Goal: Information Seeking & Learning: Find specific fact

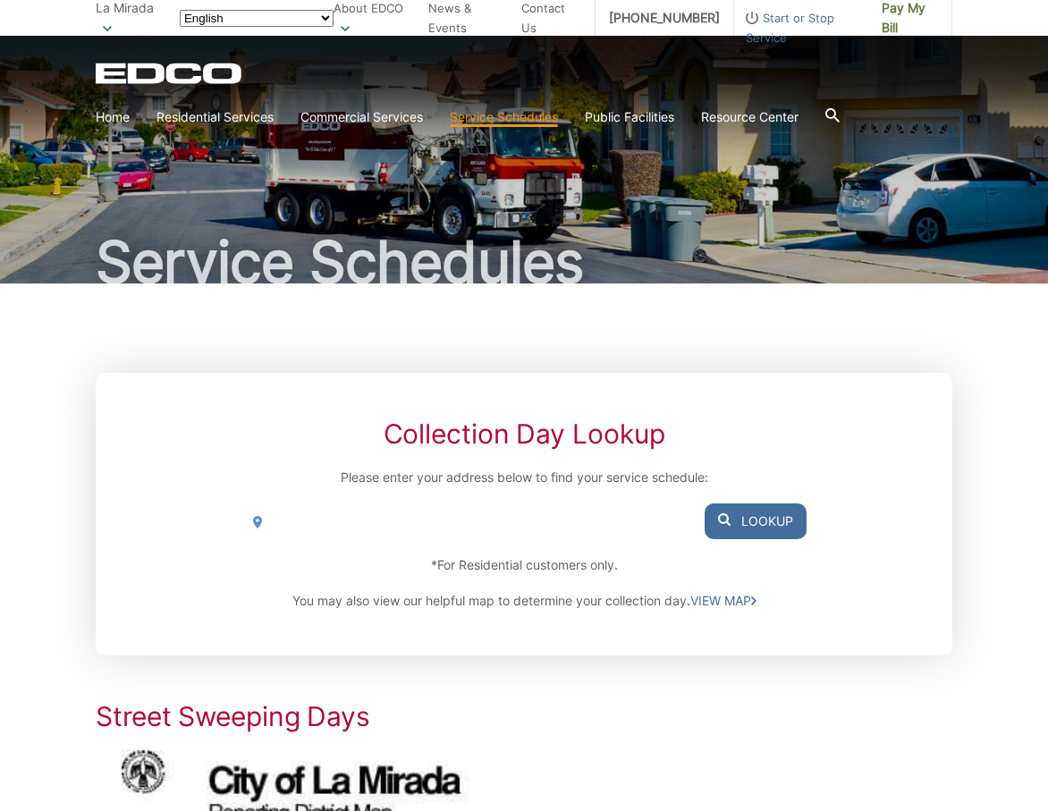
scroll to position [60, 0]
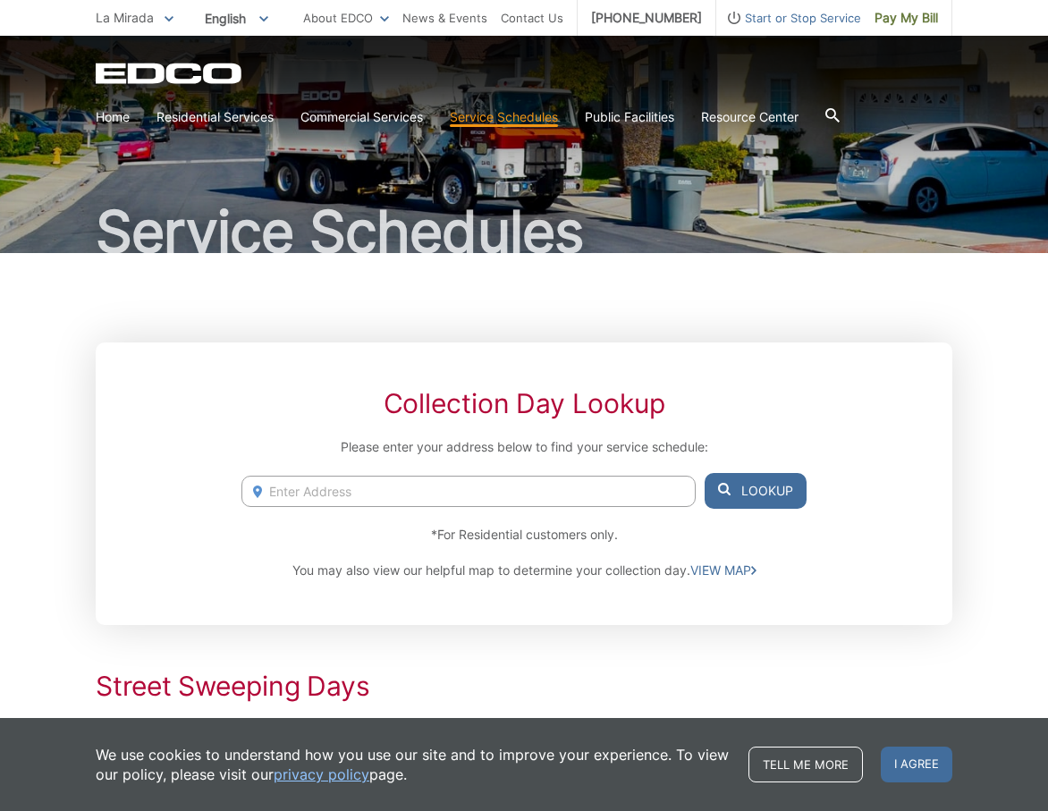
click at [509, 476] on input "Enter Address" at bounding box center [468, 491] width 454 height 31
click at [501, 494] on input "Enter Address" at bounding box center [468, 491] width 454 height 31
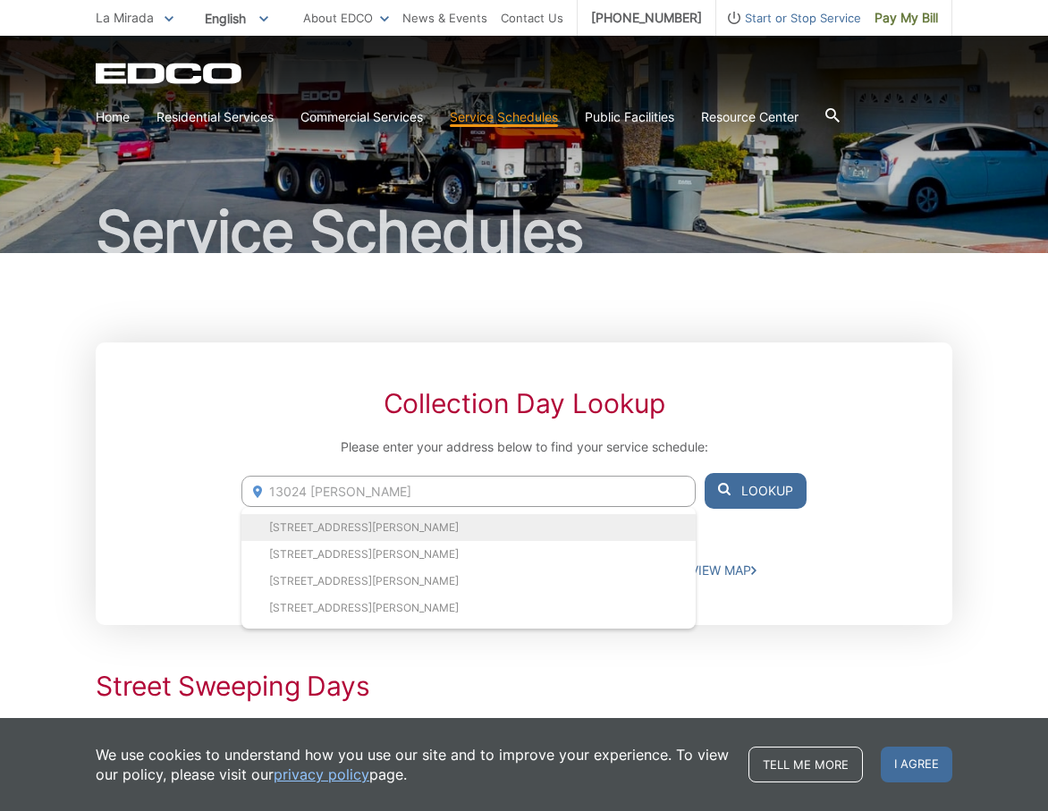
click at [443, 528] on li "[STREET_ADDRESS][PERSON_NAME]" at bounding box center [468, 527] width 454 height 27
type input "[STREET_ADDRESS][PERSON_NAME]"
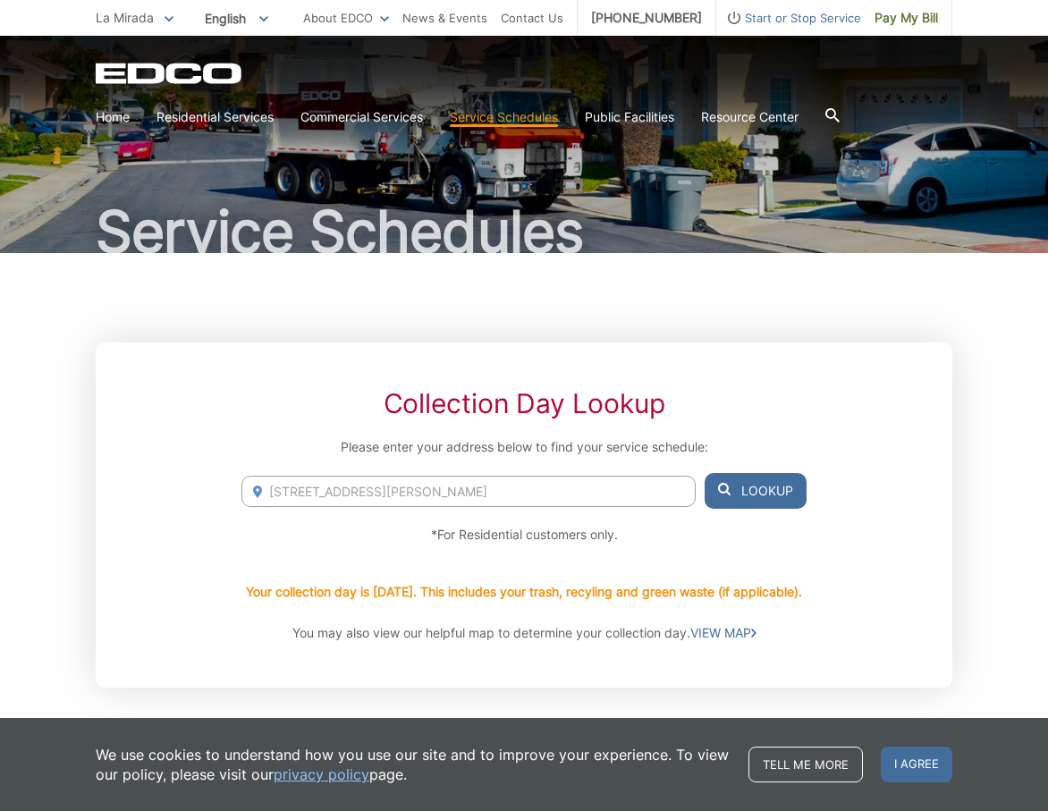
scroll to position [149, 0]
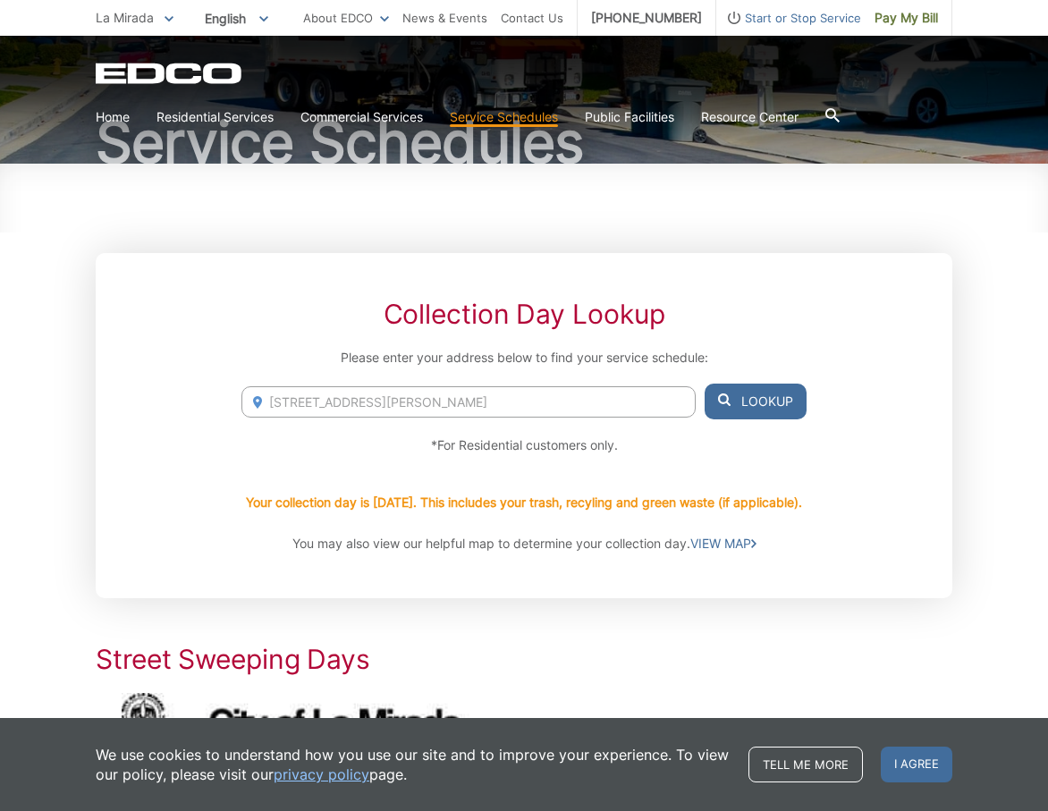
click at [608, 516] on div "Your collection day is [DATE]. This includes your trash, recyling and green was…" at bounding box center [523, 502] width 565 height 63
click at [570, 550] on p "You may also view our helpful map to determine your collection day. VIEW MAP" at bounding box center [523, 544] width 565 height 20
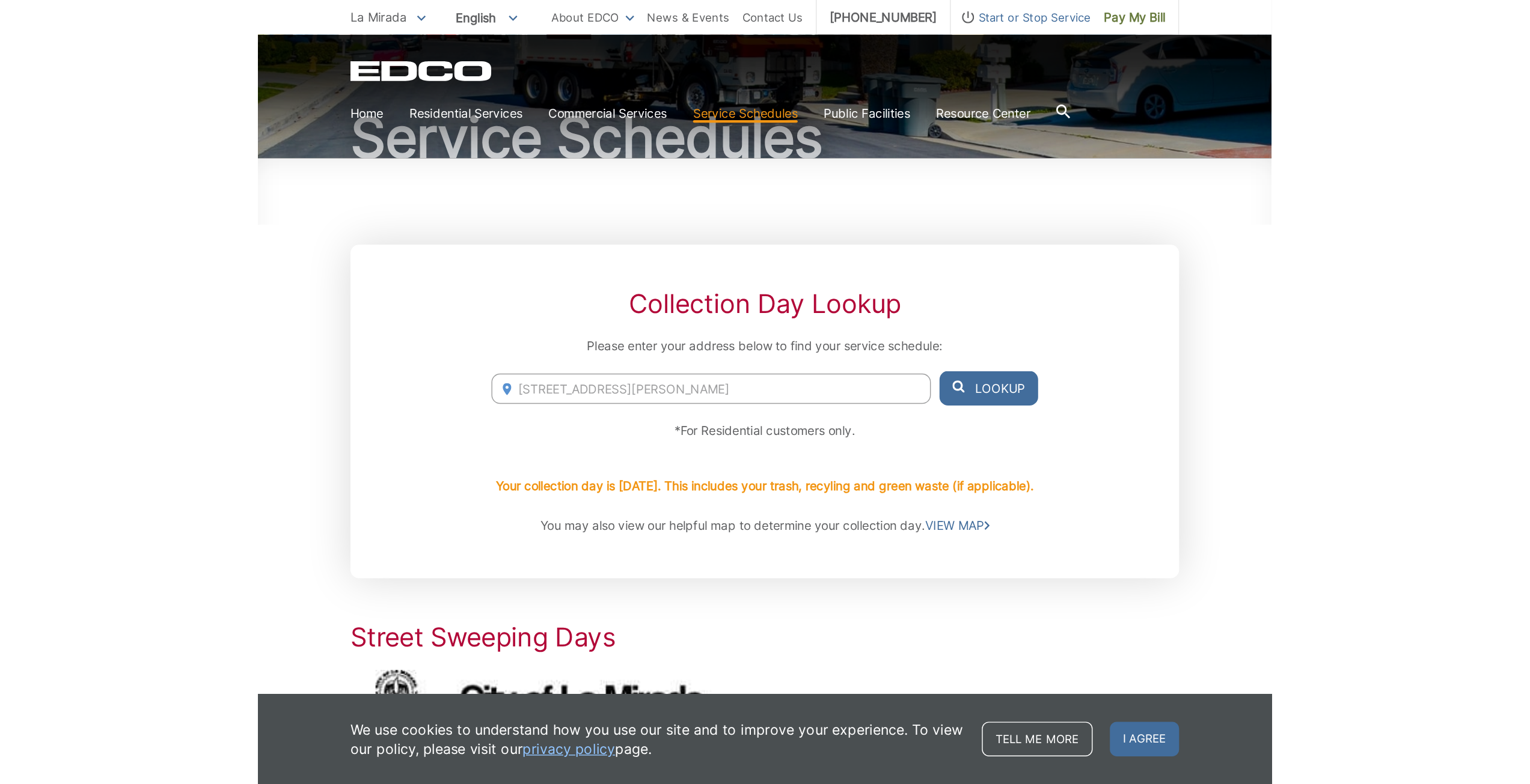
scroll to position [281, 0]
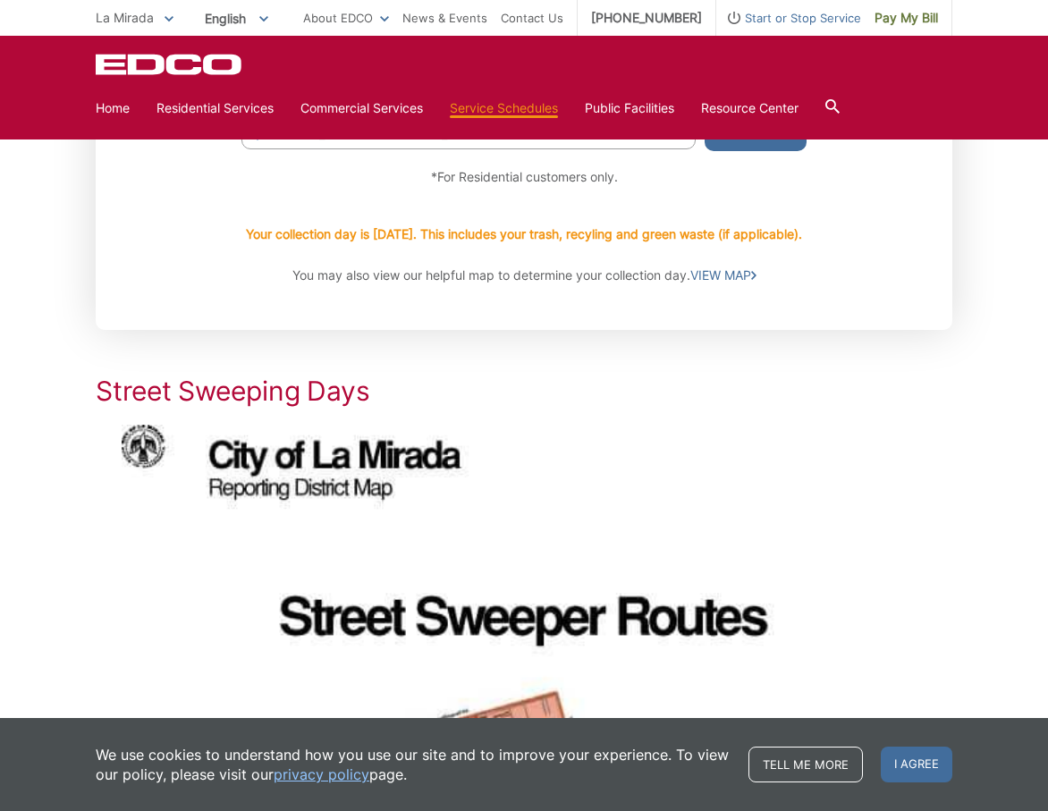
click at [736, 264] on div "Your collection day is [DATE]. This includes your trash, recyling and green was…" at bounding box center [523, 234] width 565 height 63
click at [724, 273] on link "VIEW MAP" at bounding box center [723, 276] width 66 height 20
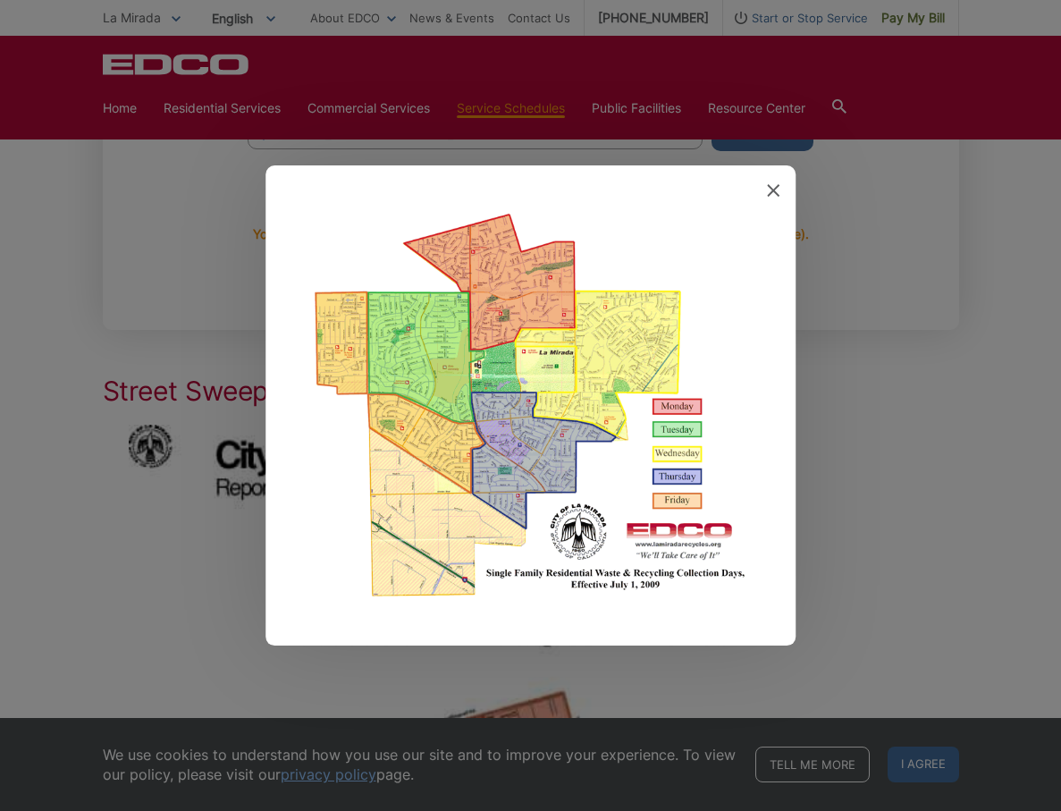
click at [100, 333] on div at bounding box center [530, 405] width 1061 height 811
